Goal: Transaction & Acquisition: Book appointment/travel/reservation

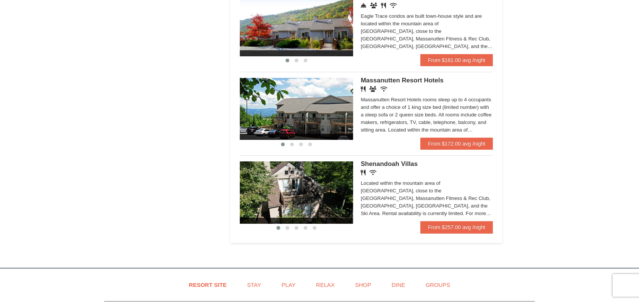
scroll to position [416, 0]
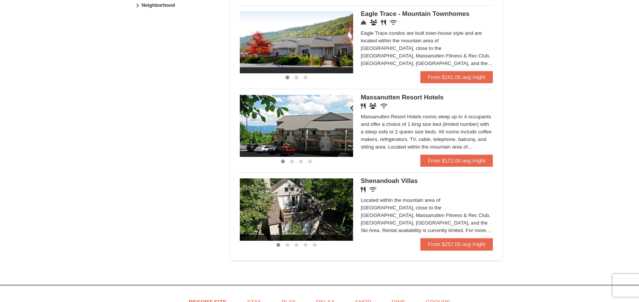
click at [338, 126] on img at bounding box center [296, 126] width 113 height 62
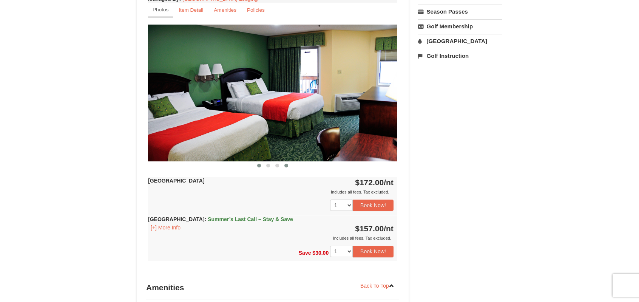
scroll to position [264, 0]
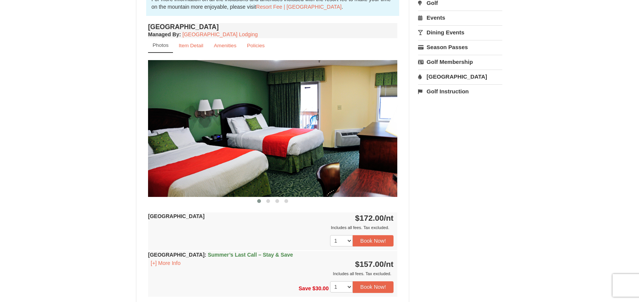
click at [368, 117] on img at bounding box center [272, 128] width 249 height 136
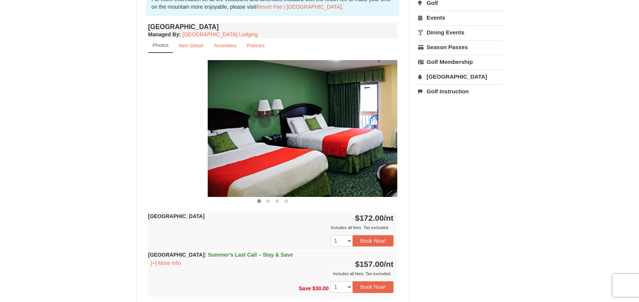
drag, startPoint x: 241, startPoint y: 170, endPoint x: 301, endPoint y: 173, distance: 59.7
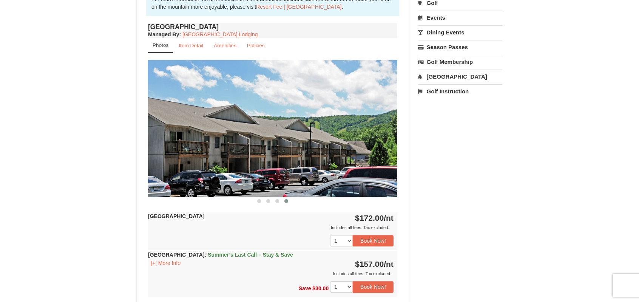
drag, startPoint x: 343, startPoint y: 168, endPoint x: 208, endPoint y: 155, distance: 135.5
click at [208, 155] on img at bounding box center [272, 128] width 249 height 136
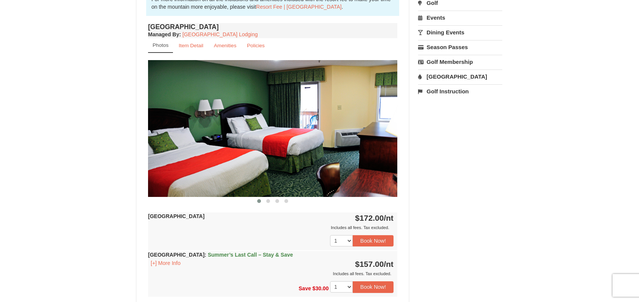
drag, startPoint x: 311, startPoint y: 159, endPoint x: 247, endPoint y: 155, distance: 64.0
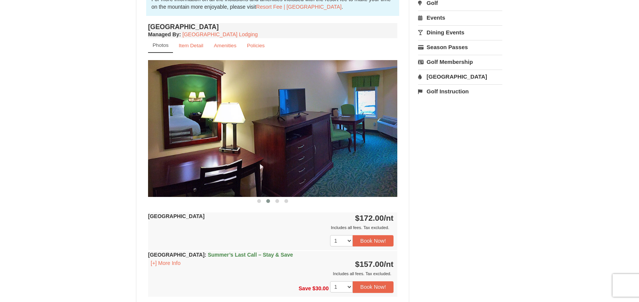
click at [317, 155] on img at bounding box center [272, 128] width 249 height 136
click at [222, 148] on img at bounding box center [272, 128] width 249 height 136
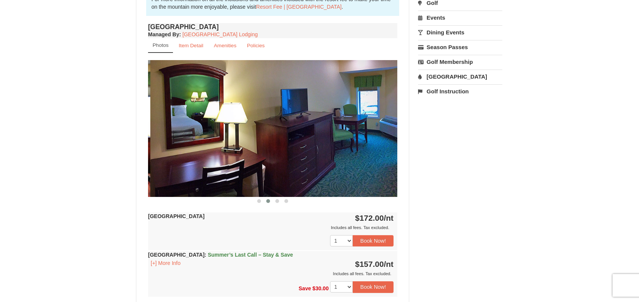
drag, startPoint x: 197, startPoint y: 149, endPoint x: 314, endPoint y: 159, distance: 116.8
click at [314, 159] on img at bounding box center [274, 128] width 249 height 136
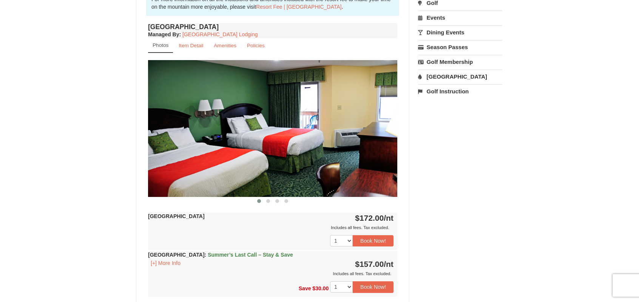
drag, startPoint x: 267, startPoint y: 156, endPoint x: 348, endPoint y: 163, distance: 81.9
click at [348, 163] on div at bounding box center [646, 128] width 1995 height 136
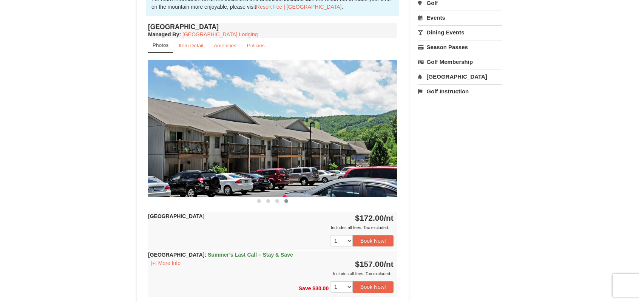
drag, startPoint x: 238, startPoint y: 157, endPoint x: 321, endPoint y: 161, distance: 82.8
click at [321, 161] on img at bounding box center [272, 128] width 249 height 136
drag, startPoint x: 332, startPoint y: 162, endPoint x: 224, endPoint y: 150, distance: 108.3
click at [224, 150] on img at bounding box center [272, 128] width 249 height 136
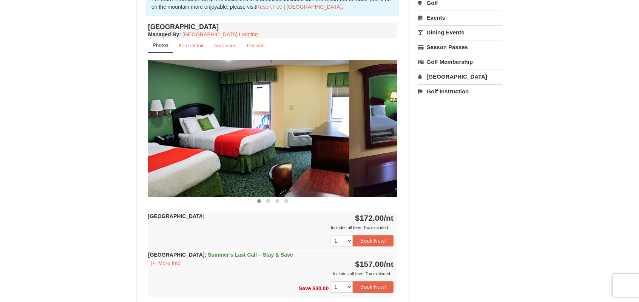
drag, startPoint x: 311, startPoint y: 151, endPoint x: 219, endPoint y: 148, distance: 91.5
click at [219, 148] on div at bounding box center [598, 128] width 1995 height 136
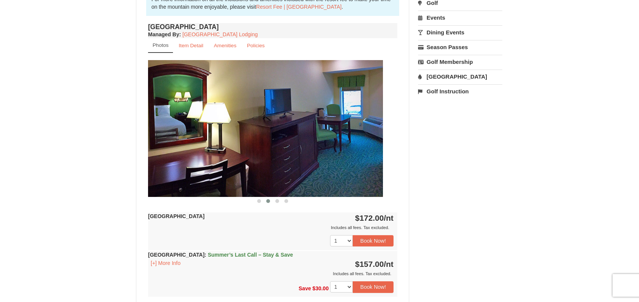
drag, startPoint x: 301, startPoint y: 151, endPoint x: 209, endPoint y: 146, distance: 93.0
click at [209, 146] on img at bounding box center [258, 128] width 249 height 136
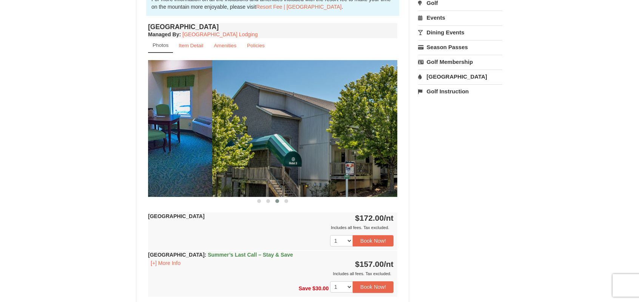
drag, startPoint x: 194, startPoint y: 139, endPoint x: 267, endPoint y: 148, distance: 73.2
click at [262, 147] on img at bounding box center [336, 128] width 249 height 136
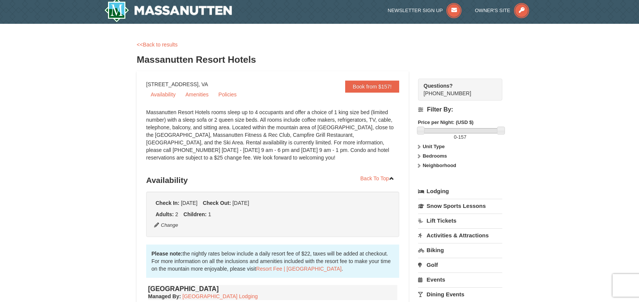
scroll to position [0, 0]
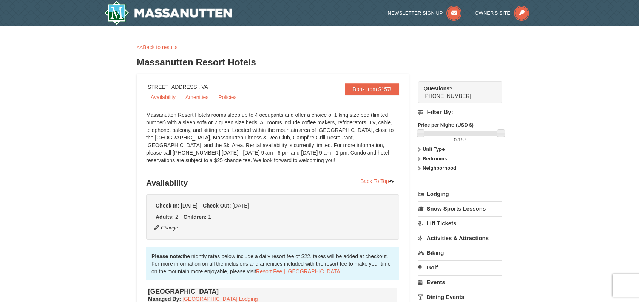
drag, startPoint x: 232, startPoint y: 85, endPoint x: 143, endPoint y: 83, distance: 89.2
copy div "[STREET_ADDRESS]"
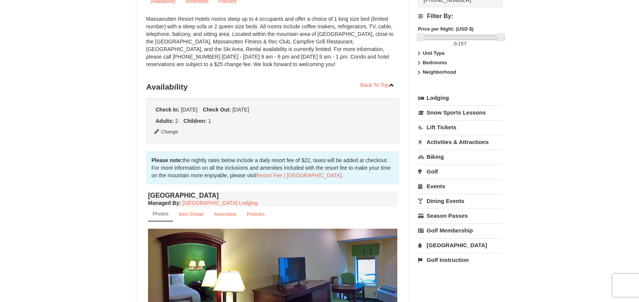
scroll to position [113, 0]
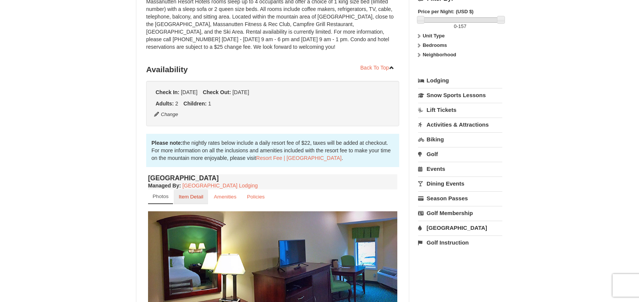
click at [196, 195] on small "Item Detail" at bounding box center [191, 197] width 25 height 6
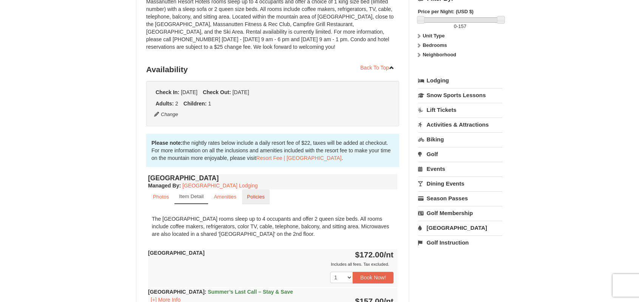
click at [258, 195] on small "Policies" at bounding box center [256, 197] width 18 height 6
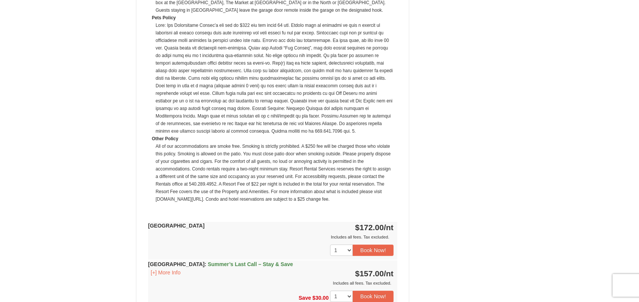
scroll to position [491, 0]
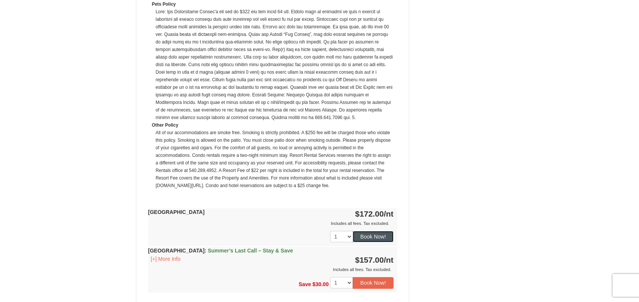
click at [377, 235] on button "Book Now!" at bounding box center [373, 236] width 41 height 11
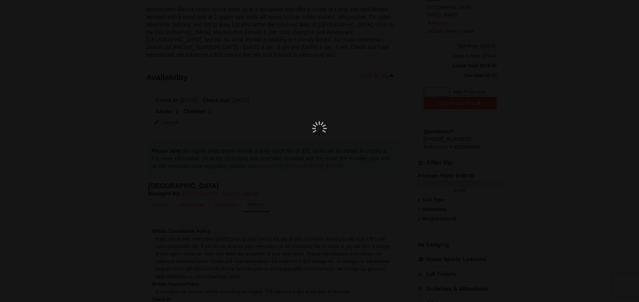
scroll to position [74, 0]
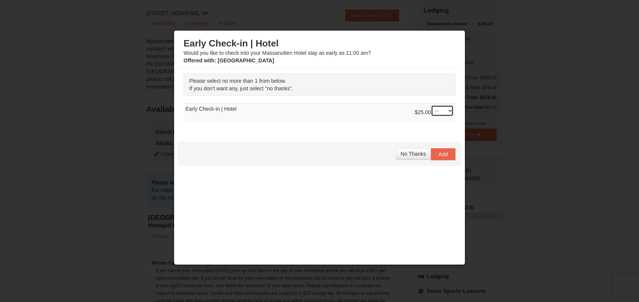
click at [444, 112] on select "-- 01" at bounding box center [442, 110] width 23 height 11
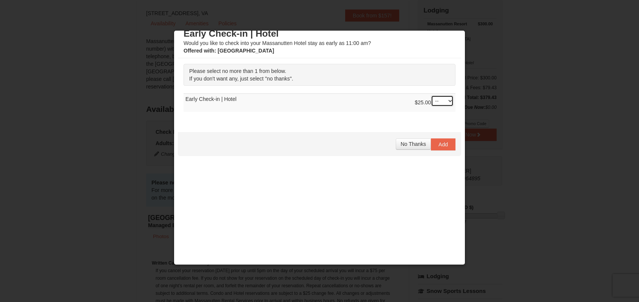
scroll to position [15, 0]
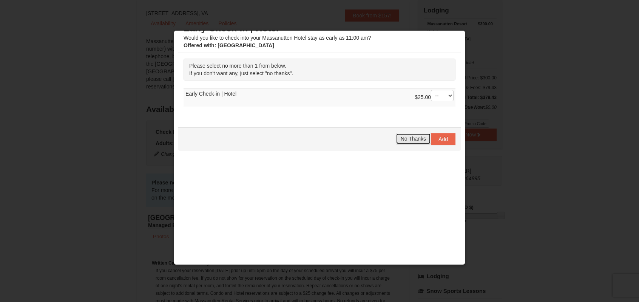
click at [405, 138] on span "No Thanks" at bounding box center [413, 139] width 25 height 6
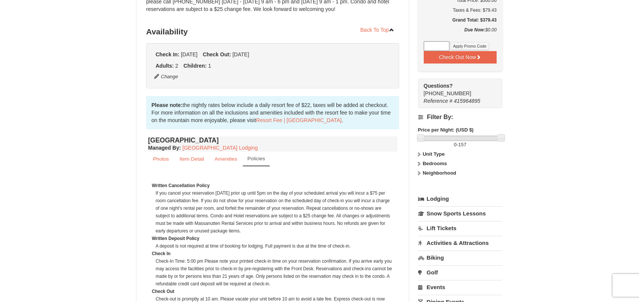
scroll to position [38, 0]
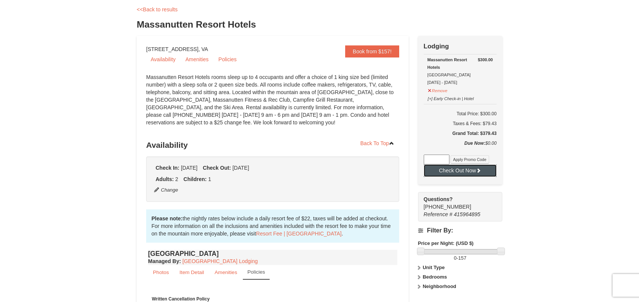
click at [469, 169] on button "Check Out Now" at bounding box center [460, 170] width 73 height 12
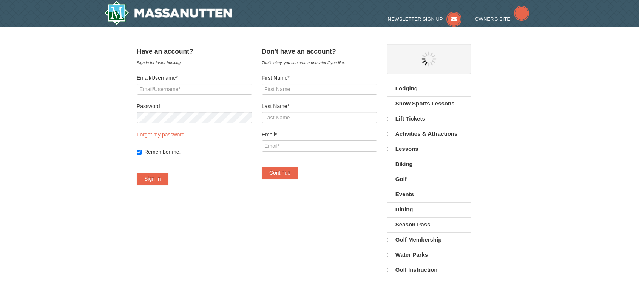
select select "9"
